Goal: Information Seeking & Learning: Learn about a topic

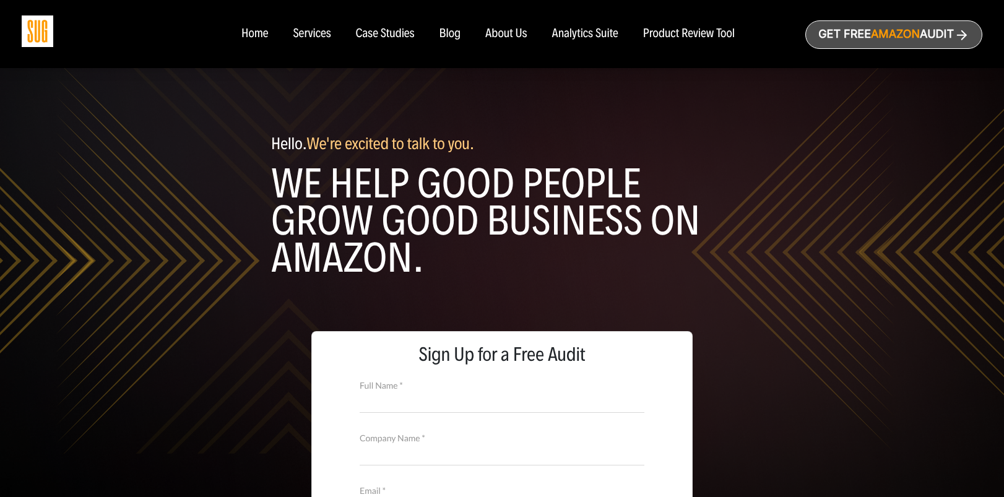
click at [390, 35] on div "Case Studies" at bounding box center [385, 34] width 59 height 14
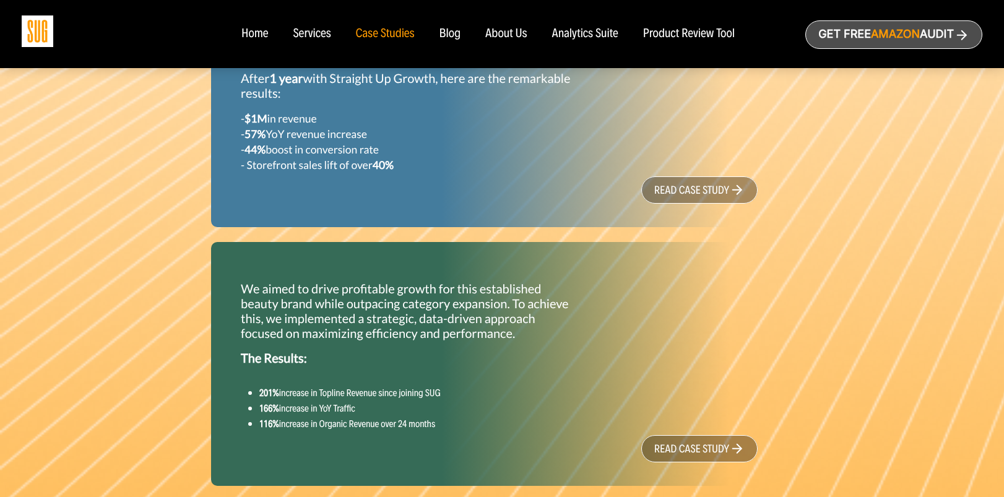
scroll to position [1059, 0]
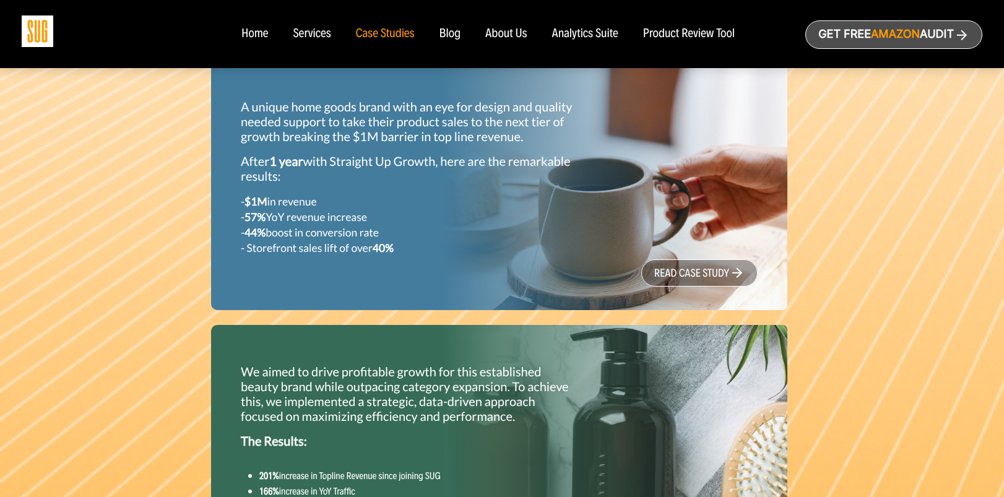
click at [524, 38] on div "About Us" at bounding box center [506, 34] width 42 height 14
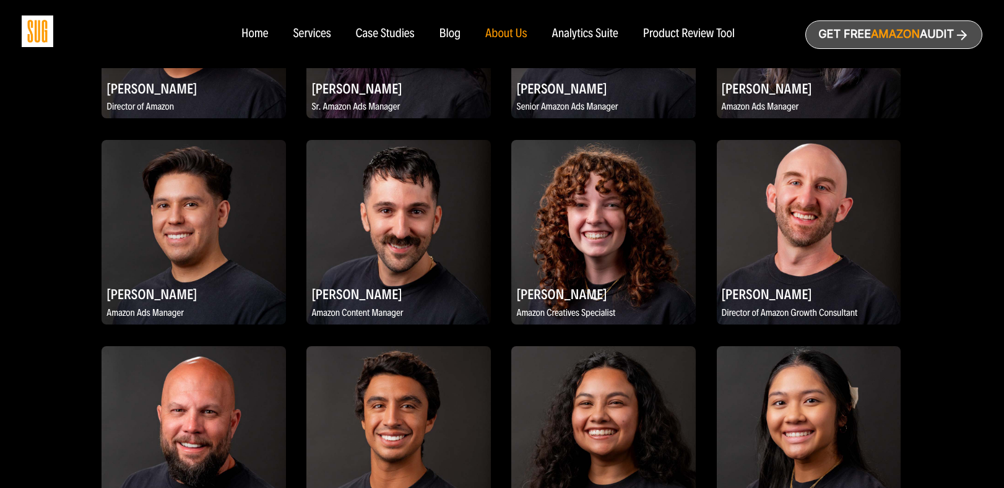
scroll to position [1263, 0]
click at [444, 261] on img at bounding box center [398, 232] width 184 height 184
click at [383, 219] on img at bounding box center [398, 232] width 184 height 184
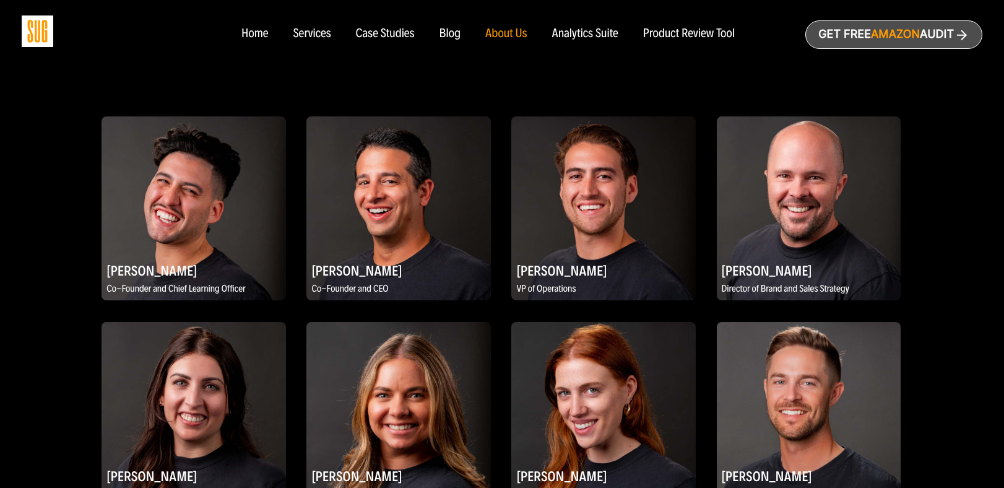
scroll to position [665, 0]
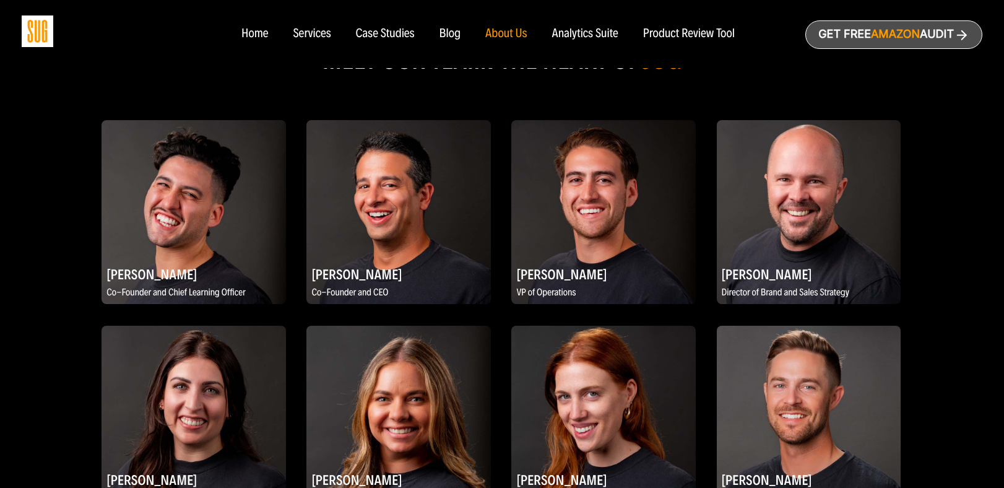
click at [430, 262] on h2 "[PERSON_NAME]" at bounding box center [398, 274] width 184 height 24
click at [548, 285] on p "VP of Operations" at bounding box center [603, 292] width 184 height 15
click at [594, 262] on h2 "[PERSON_NAME]" at bounding box center [603, 274] width 184 height 24
click at [760, 219] on img at bounding box center [809, 212] width 184 height 184
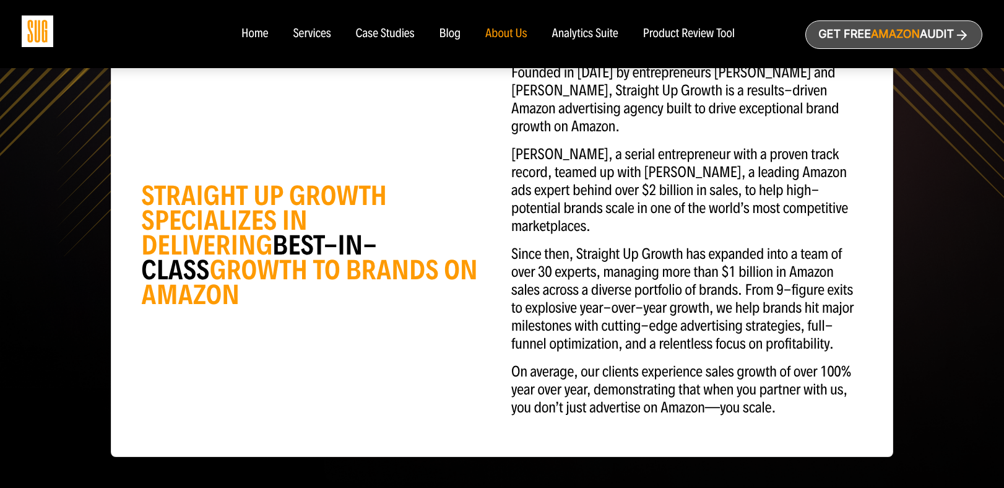
scroll to position [199, 0]
